Goal: Check status: Check status

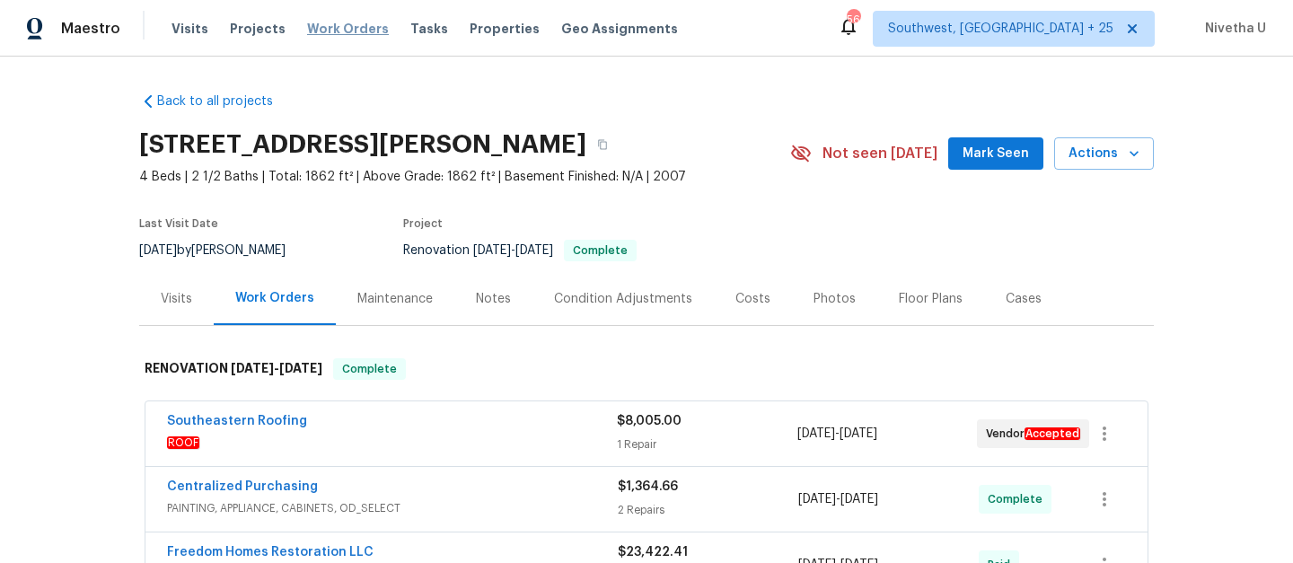
click at [336, 26] on span "Work Orders" at bounding box center [348, 29] width 82 height 18
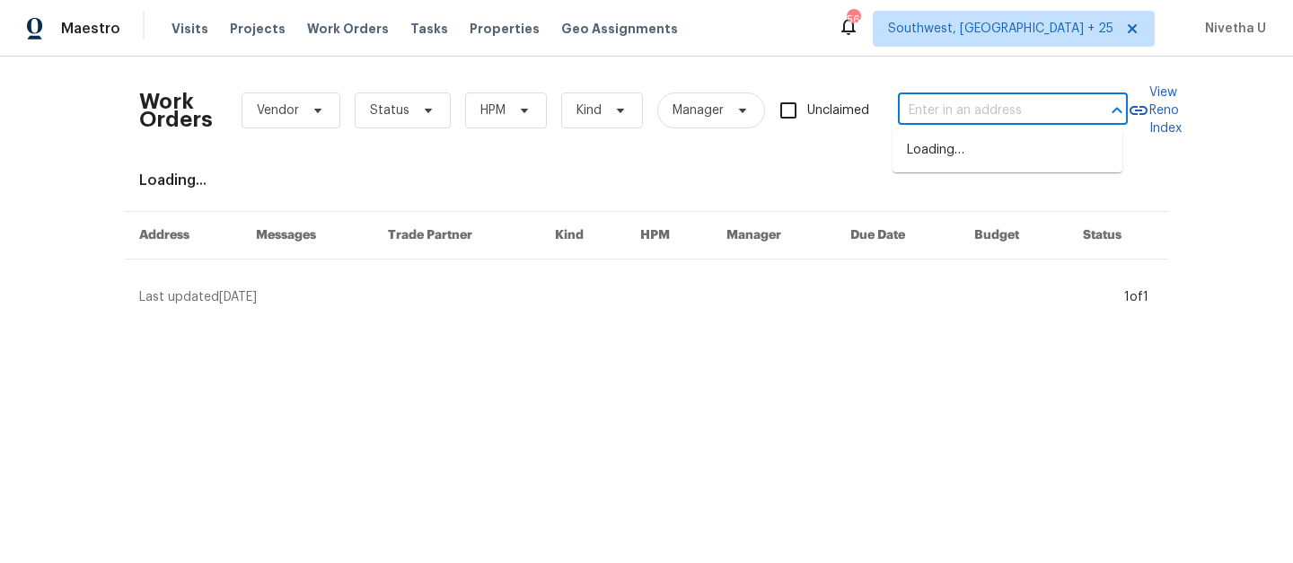
click at [920, 110] on input "text" at bounding box center [988, 111] width 180 height 28
paste input "[STREET_ADDRESS]"
type input "[STREET_ADDRESS]"
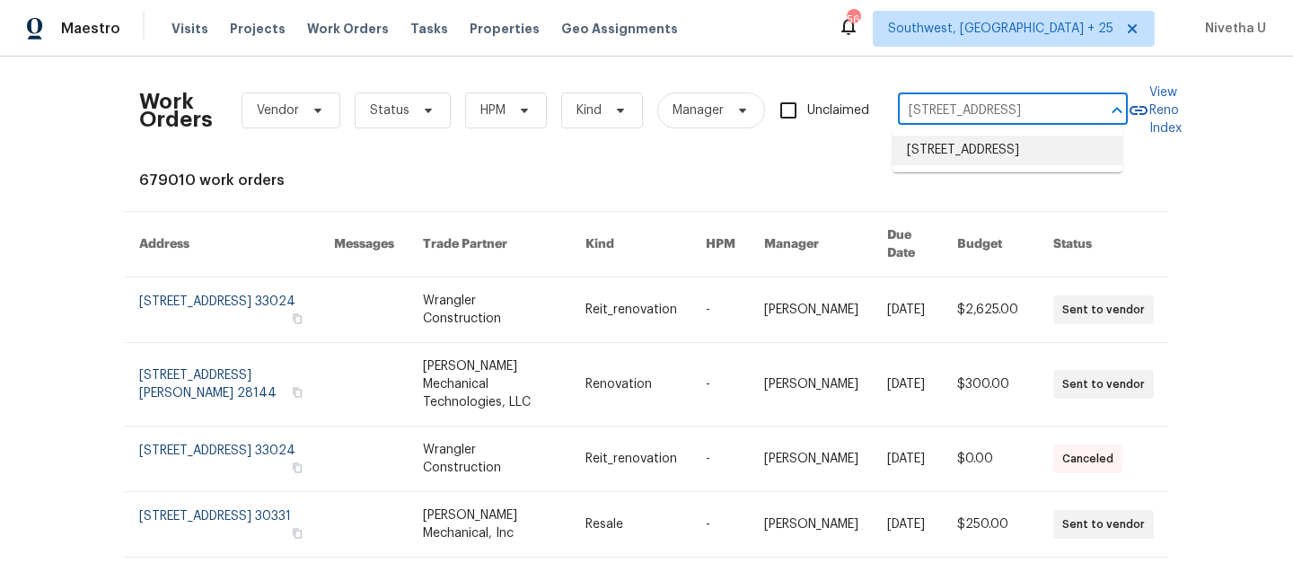
click at [996, 165] on li "[STREET_ADDRESS]" at bounding box center [1007, 151] width 230 height 30
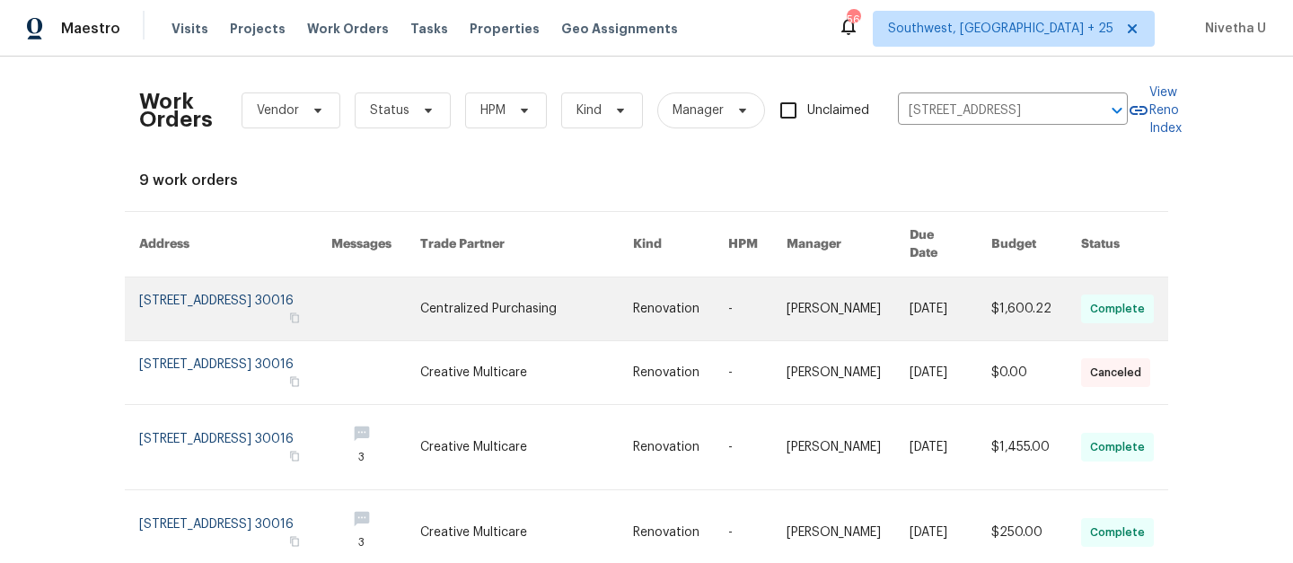
click at [206, 282] on link at bounding box center [235, 308] width 192 height 63
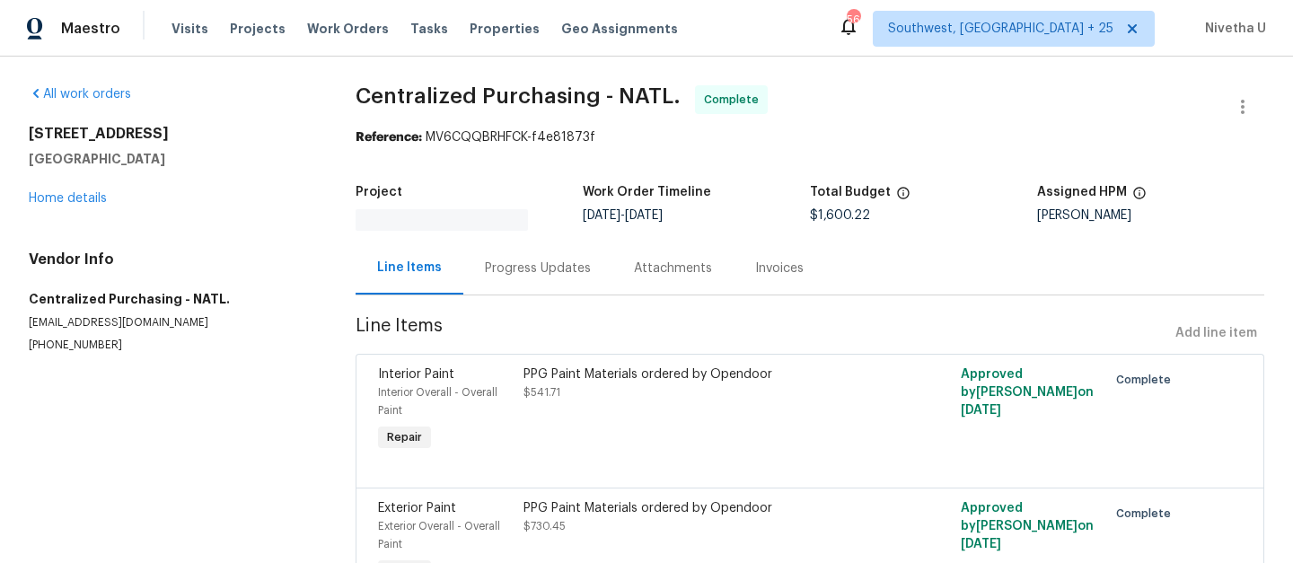
click at [75, 205] on div "70 Mountainside Ln Covington, GA 30016 Home details" at bounding box center [171, 166] width 284 height 83
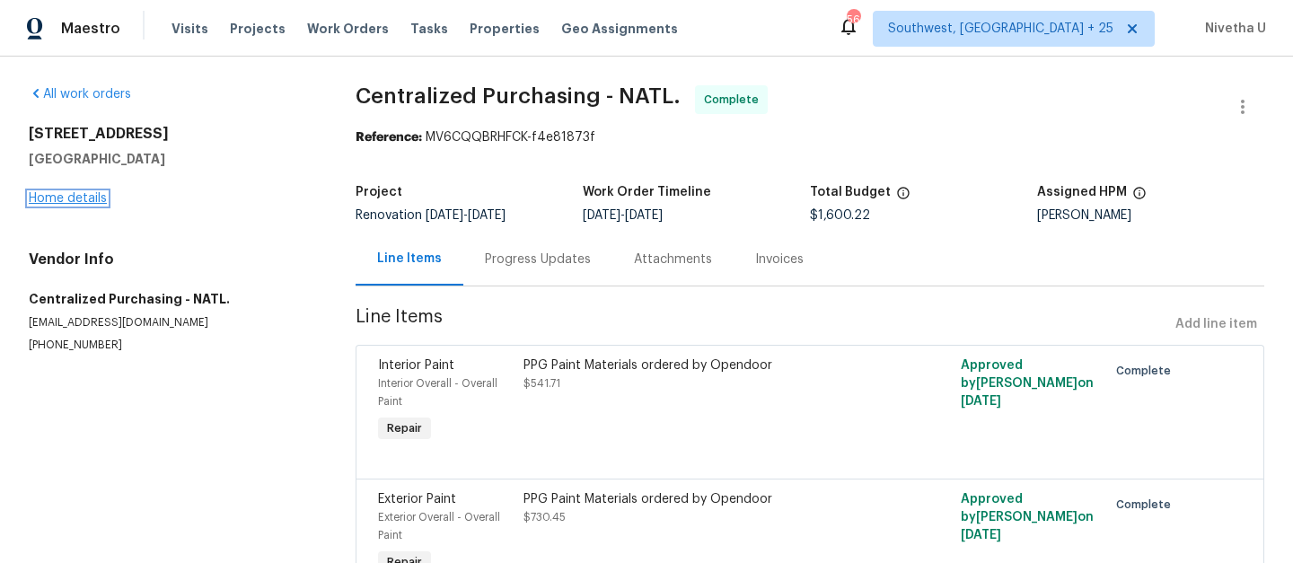
click at [75, 202] on link "Home details" at bounding box center [68, 198] width 78 height 13
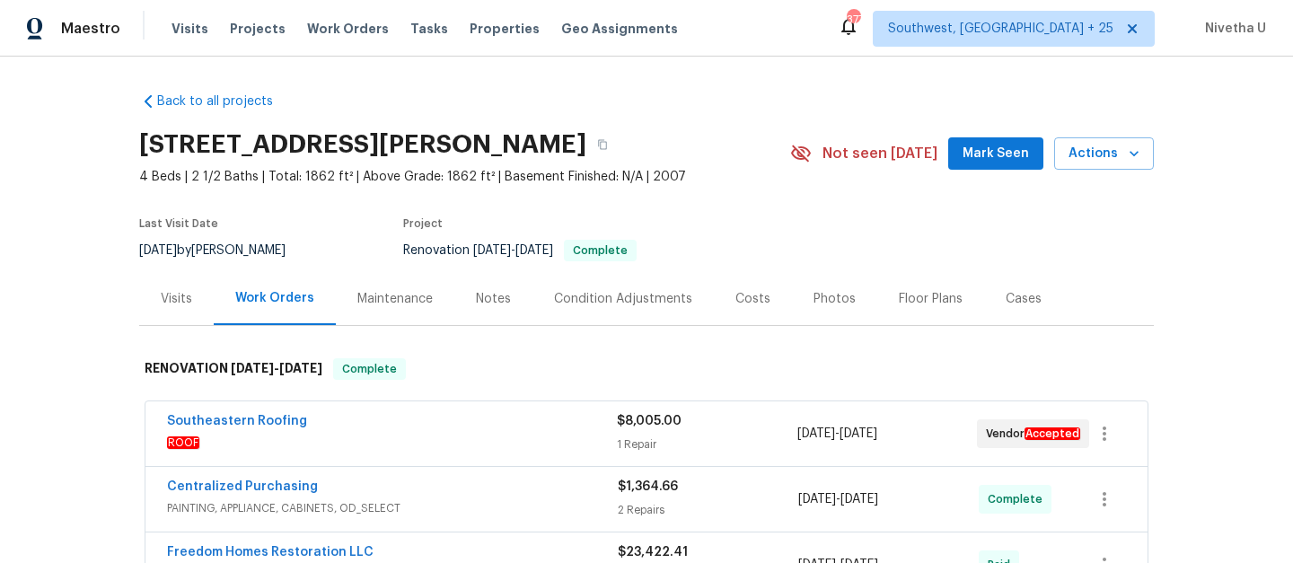
click at [181, 31] on span "Visits" at bounding box center [189, 29] width 37 height 18
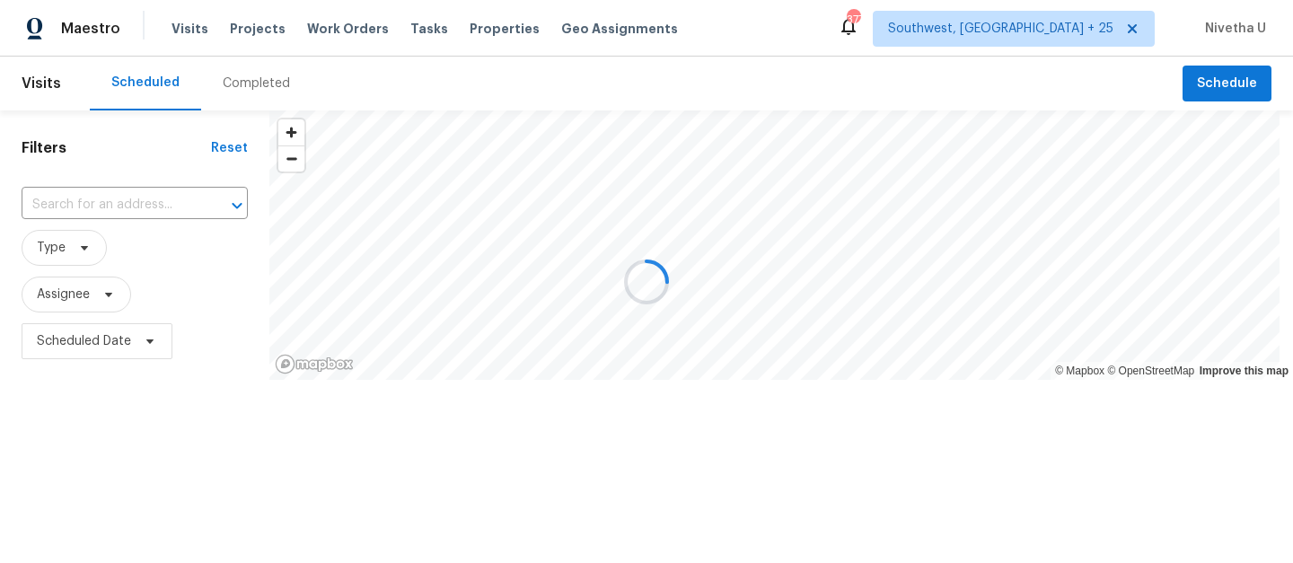
click at [251, 92] on div at bounding box center [646, 281] width 1293 height 563
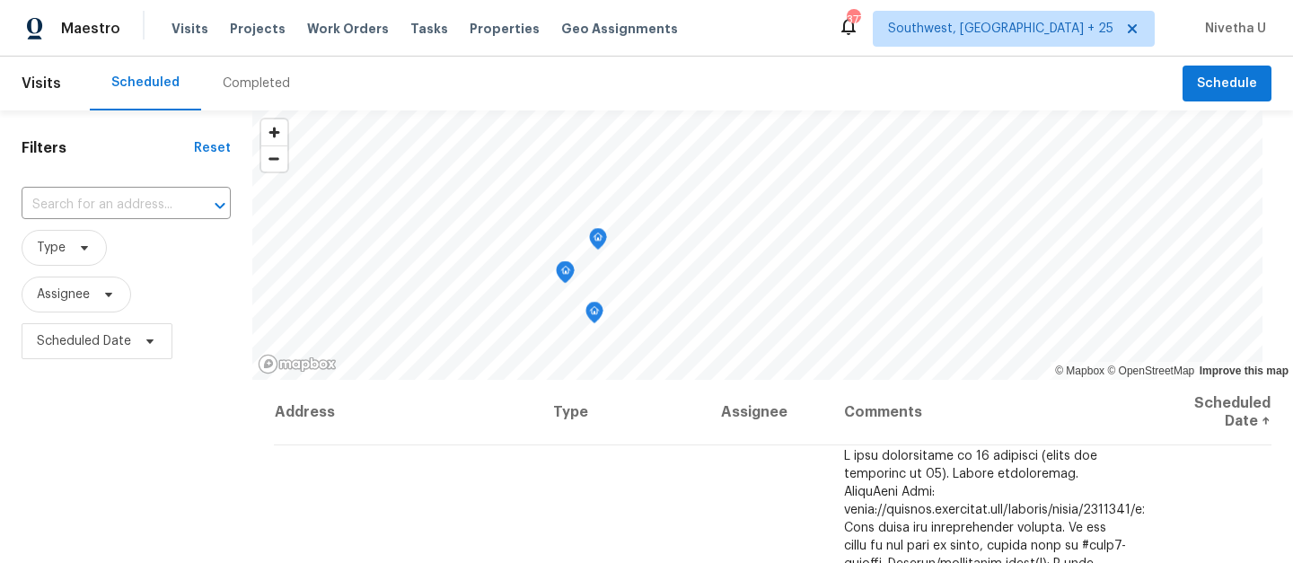
click at [251, 84] on div "Completed" at bounding box center [256, 84] width 67 height 18
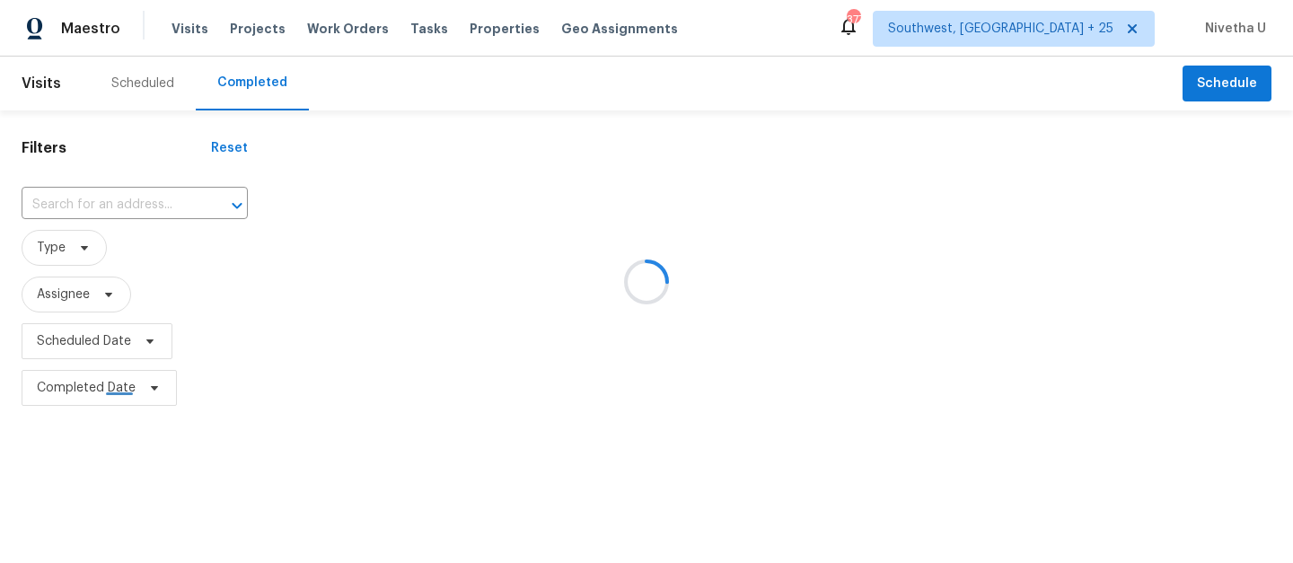
click at [94, 201] on html "Maestro Visits Projects Work Orders Tasks Properties Geo Assignments [STREET_AD…" at bounding box center [646, 205] width 1293 height 411
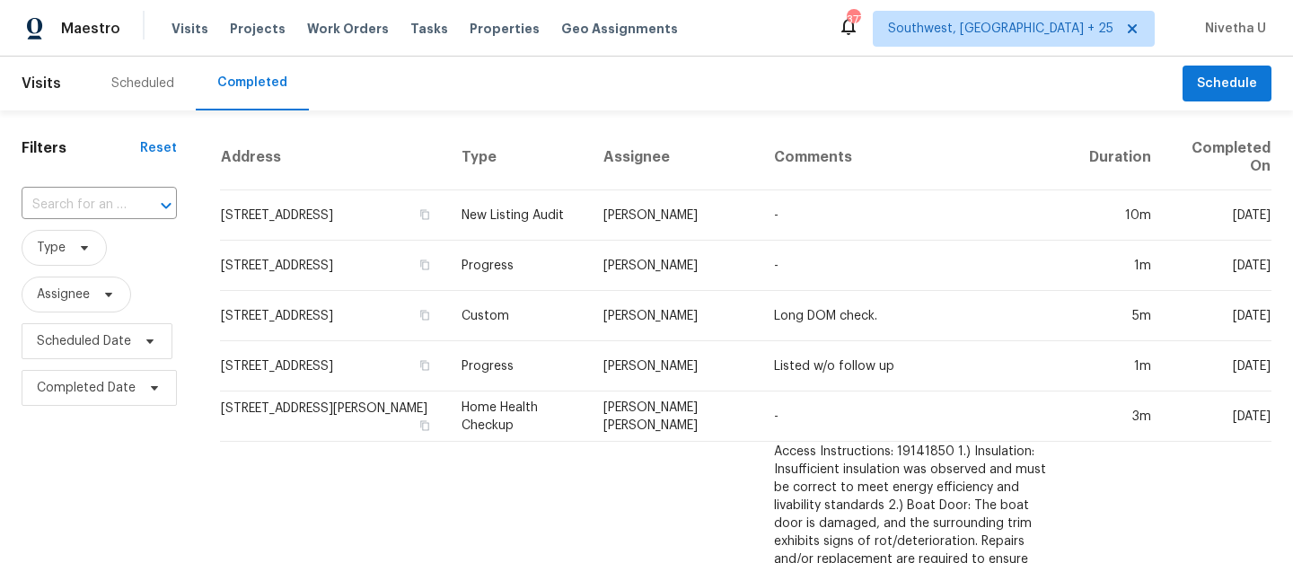
click at [94, 201] on input "text" at bounding box center [74, 205] width 105 height 28
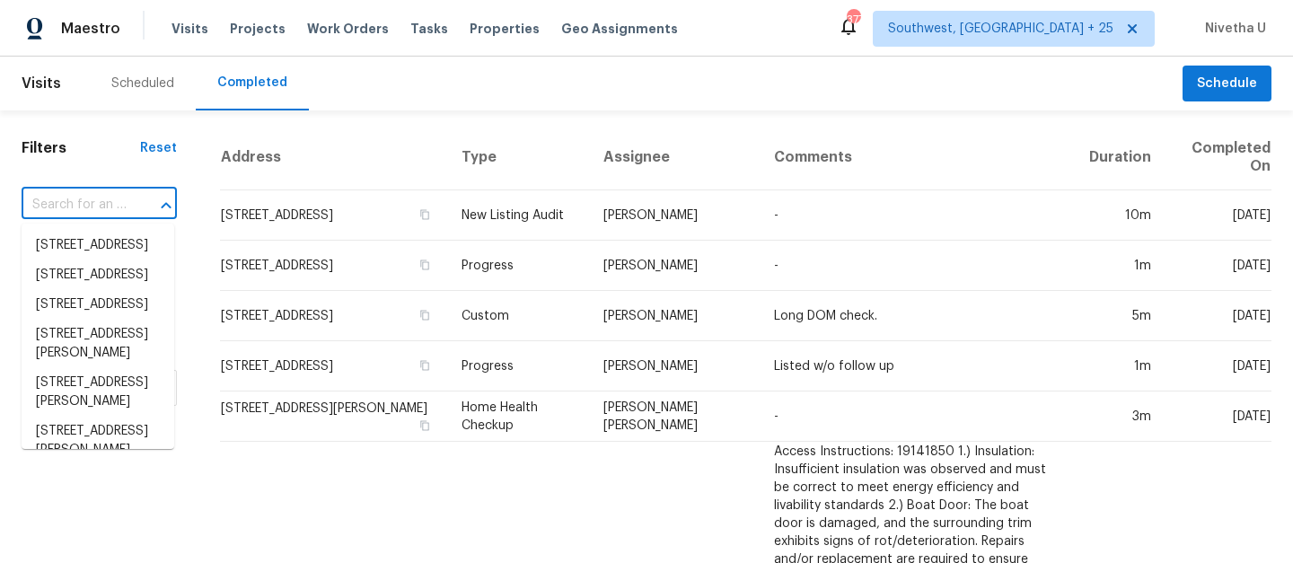
paste input "[STREET_ADDRESS]"
type input "[STREET_ADDRESS]"
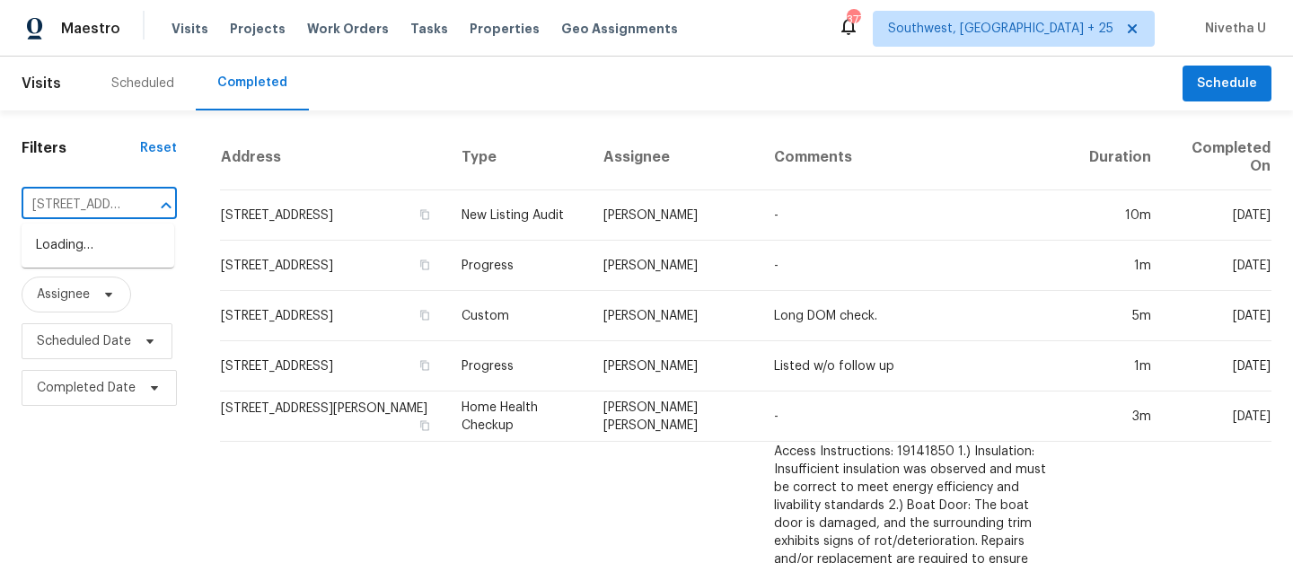
scroll to position [0, 154]
click at [127, 248] on li "[STREET_ADDRESS]" at bounding box center [98, 246] width 153 height 30
